Goal: Task Accomplishment & Management: Complete application form

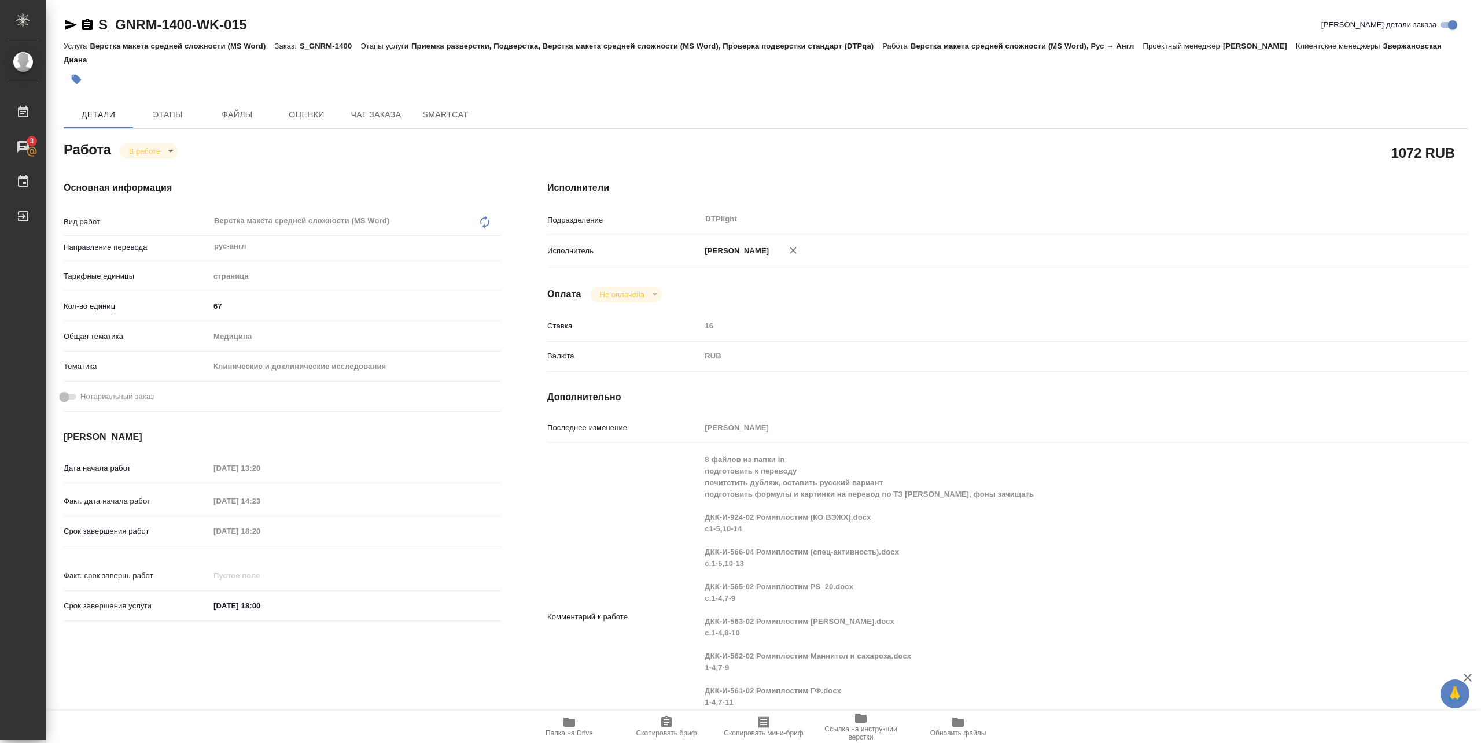
click at [577, 732] on span "Папка на Drive" at bounding box center [569, 733] width 47 height 8
click at [146, 153] on body "🙏 .cls-1 fill:#fff; AWATERA Pankina Anna Работы 3 Чаты График Выйти S_GNRM-1400…" at bounding box center [740, 371] width 1481 height 743
click at [147, 170] on button "Выполнен" at bounding box center [150, 170] width 42 height 13
drag, startPoint x: 95, startPoint y: 34, endPoint x: 285, endPoint y: 35, distance: 189.2
click at [285, 35] on div "S_GNRM-1400-WK-015 Кратко детали заказа" at bounding box center [766, 27] width 1405 height 23
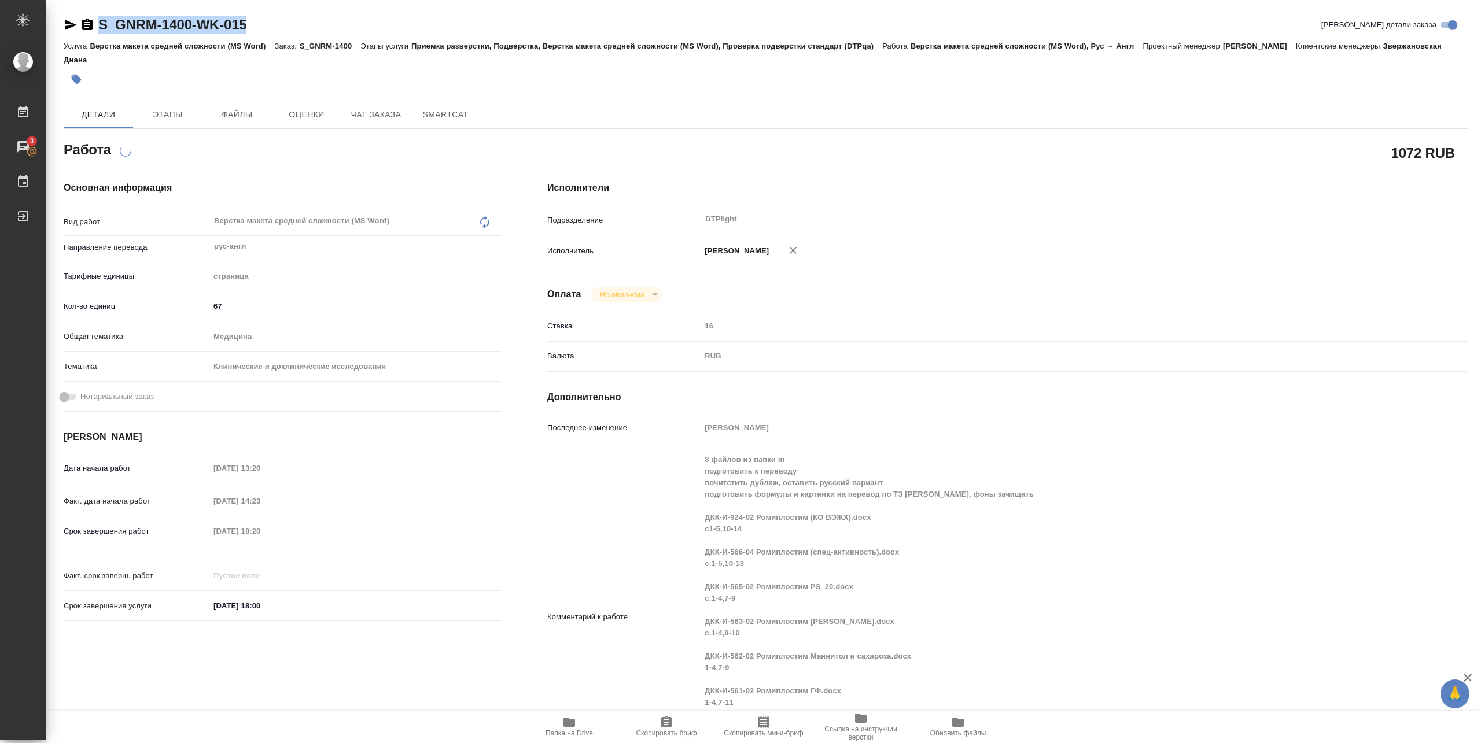
copy link "S_GNRM-1400-WK-015"
type textarea "x"
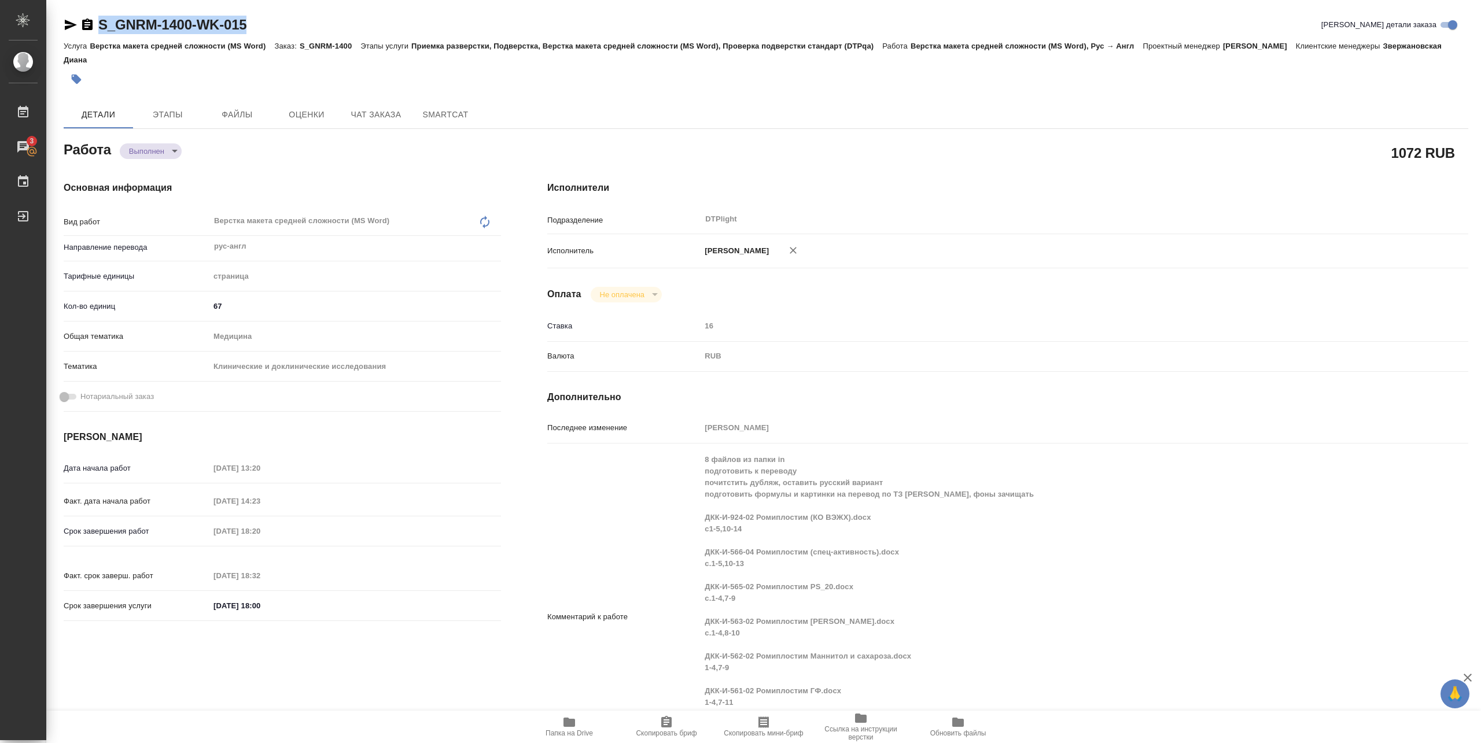
type textarea "x"
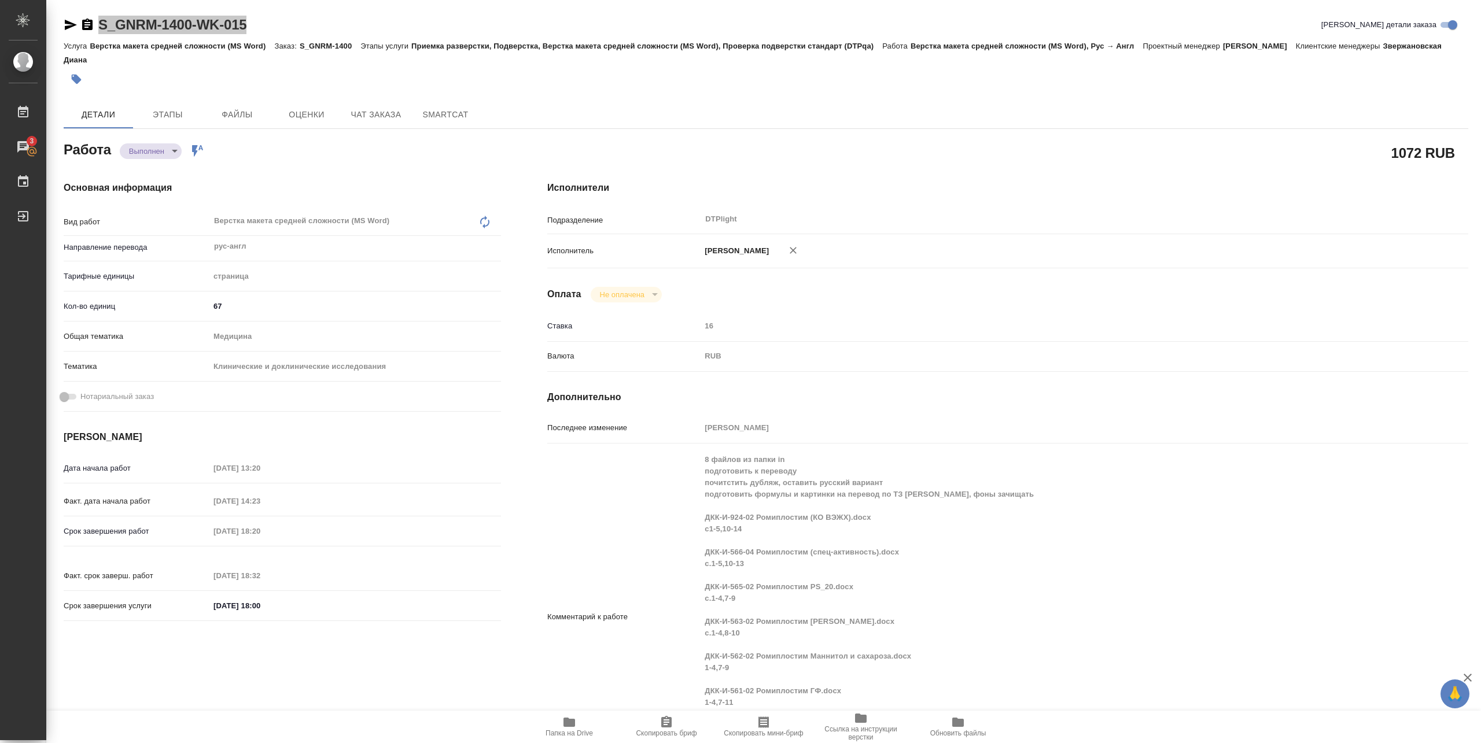
type textarea "x"
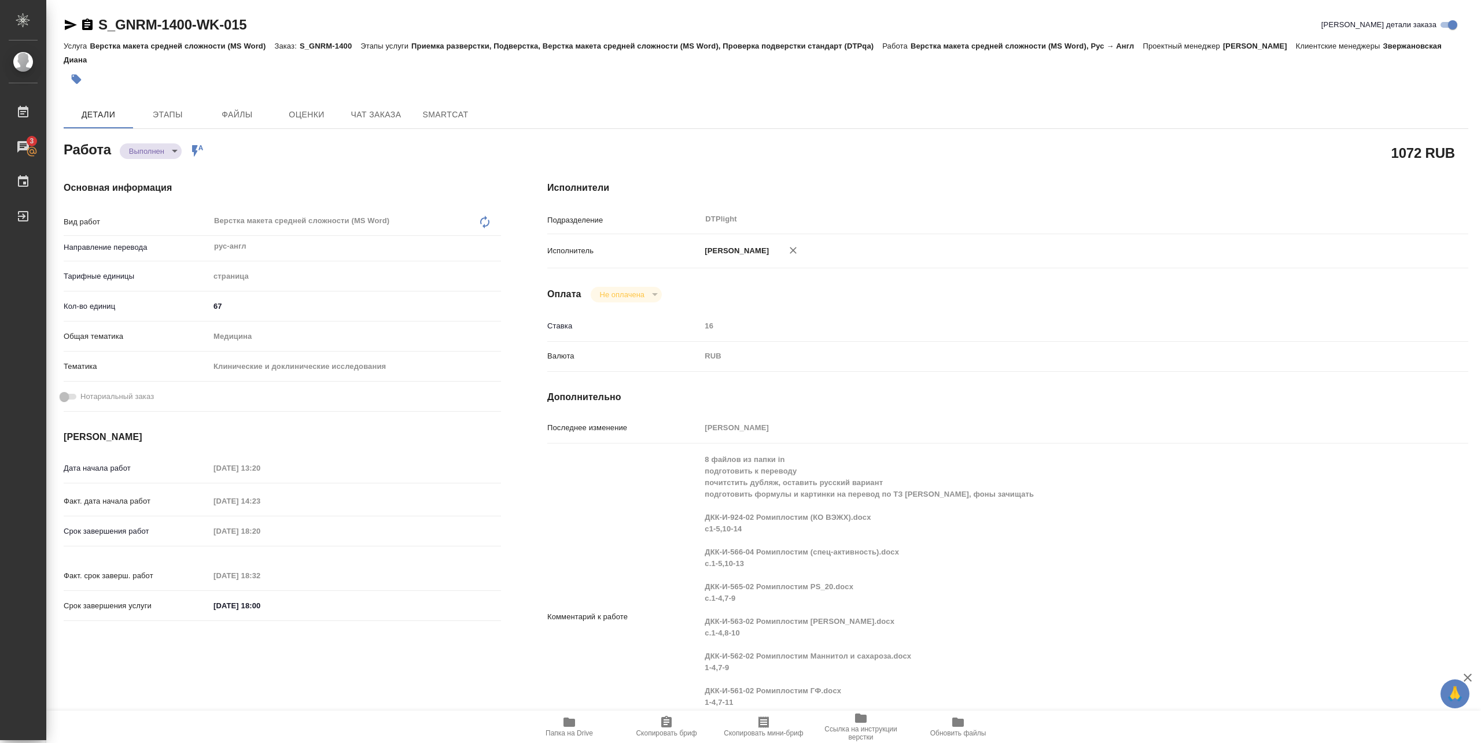
type textarea "x"
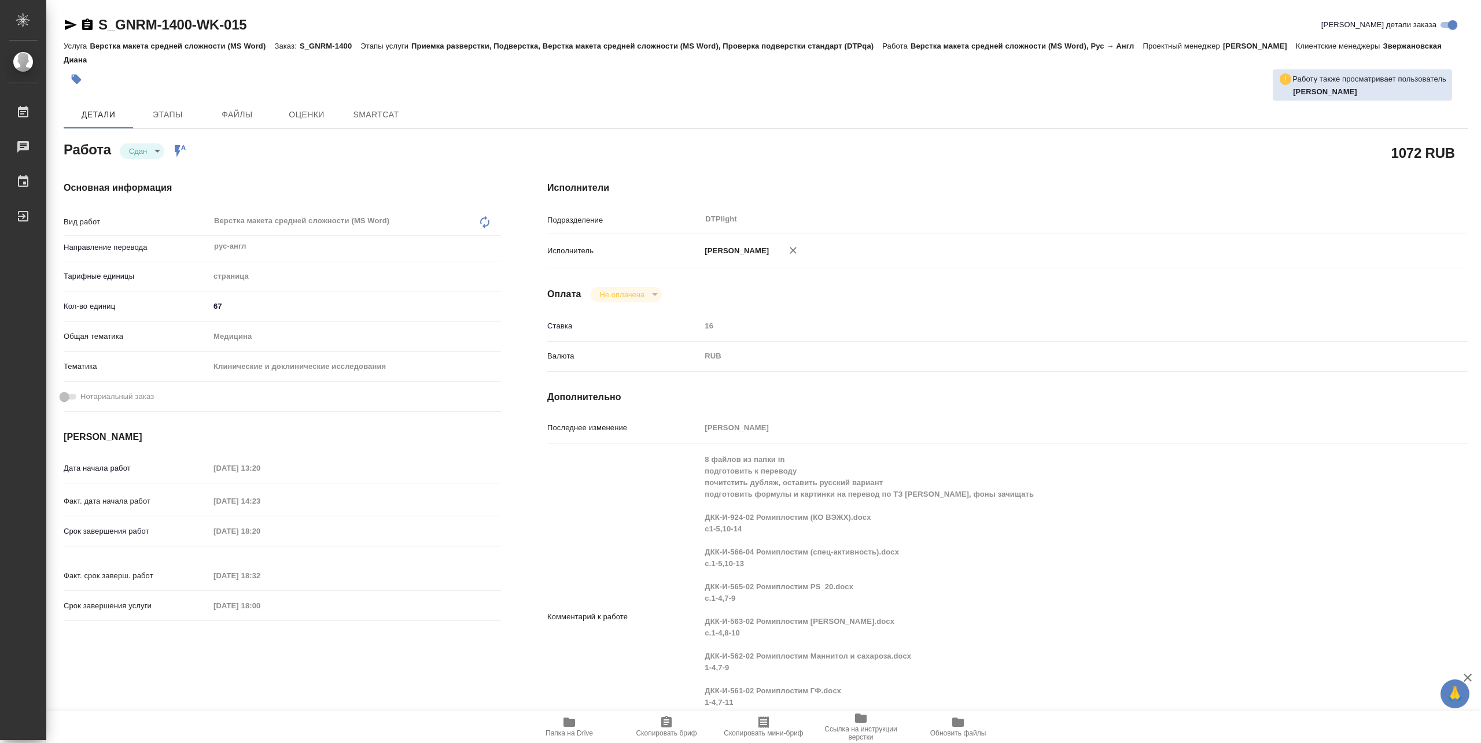
type textarea "x"
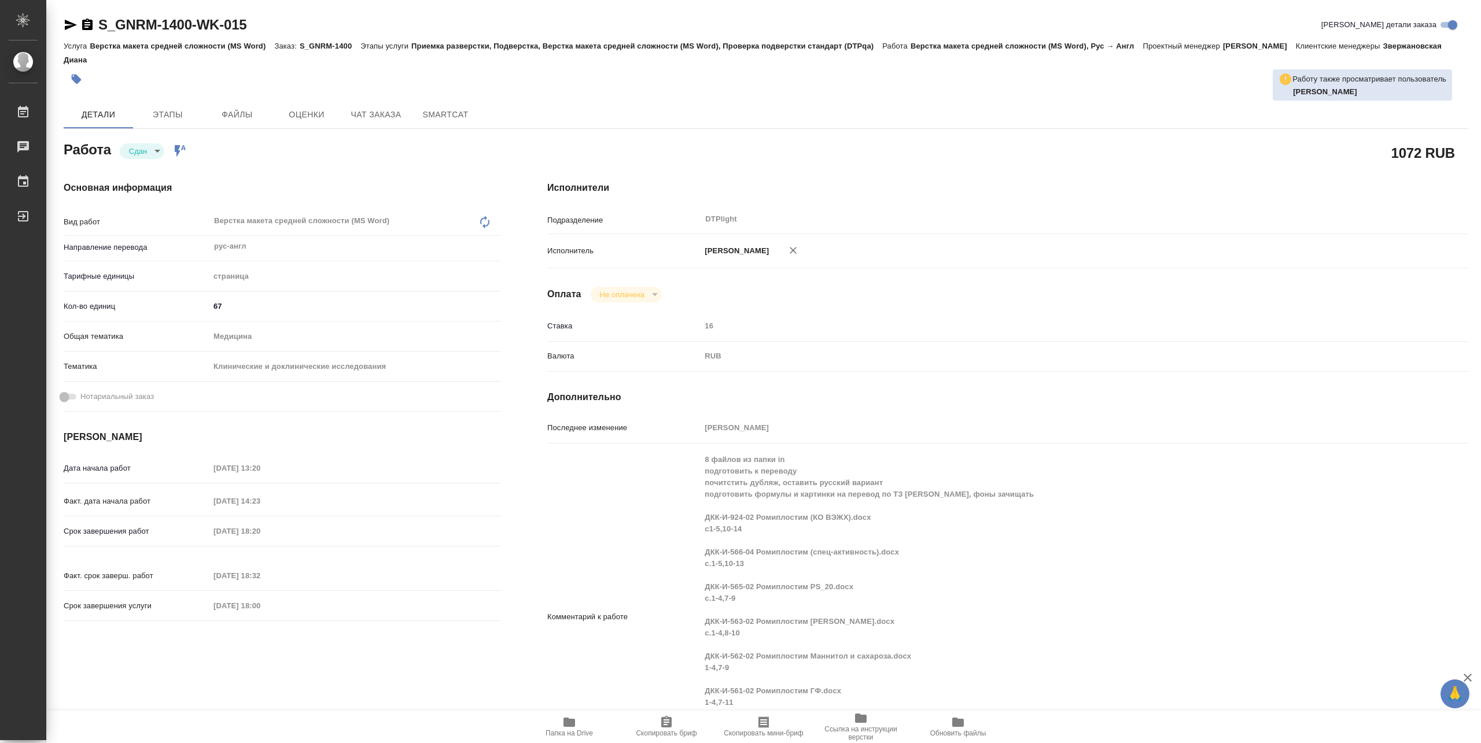
type textarea "x"
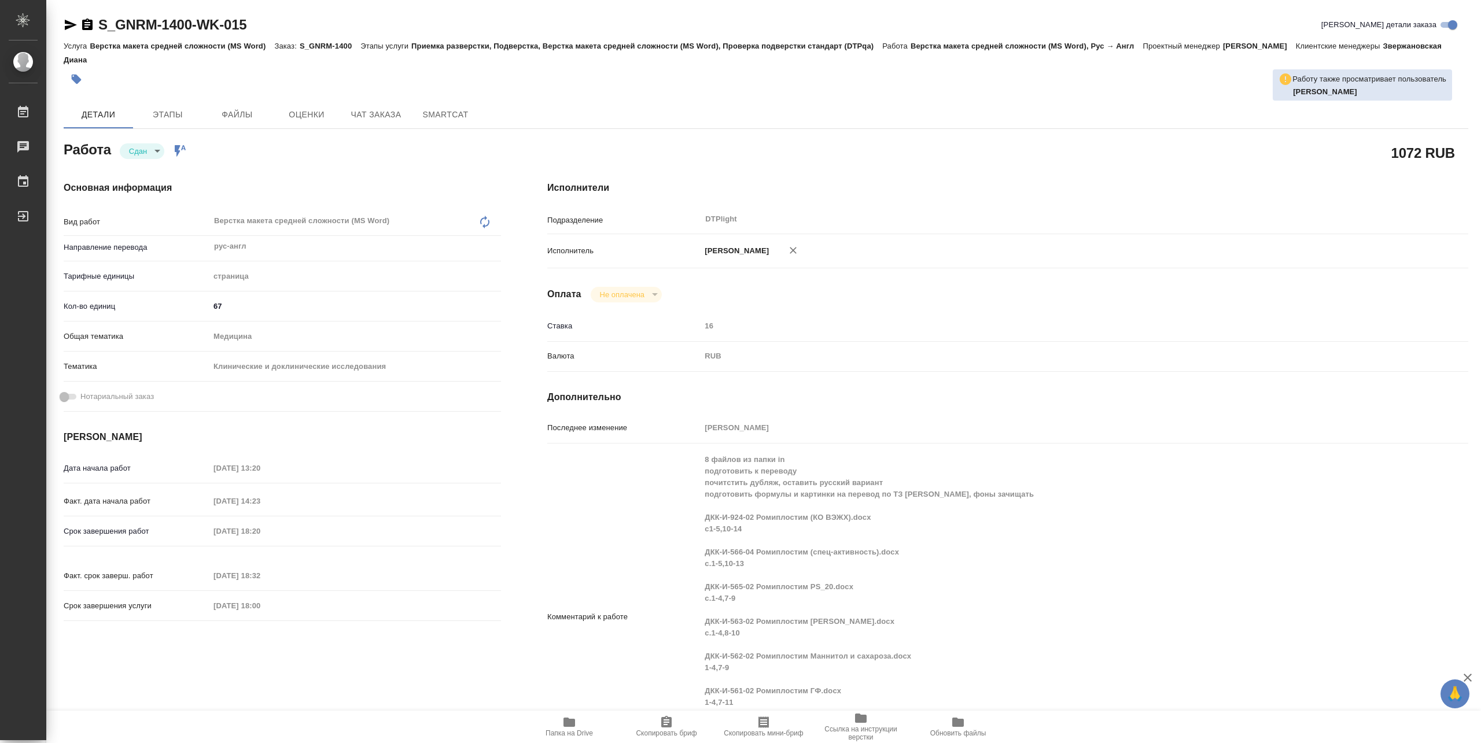
type textarea "x"
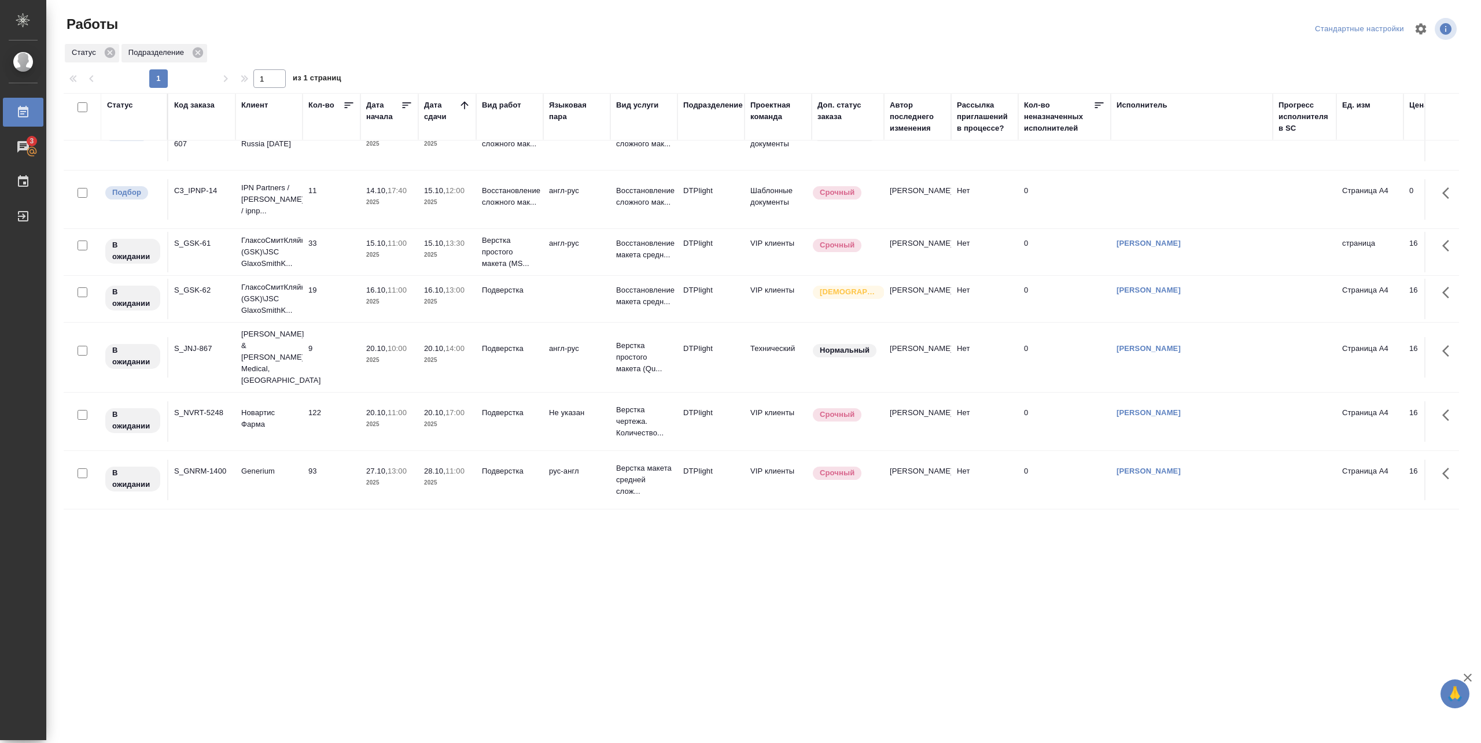
scroll to position [89, 0]
